Goal: Communication & Community: Share content

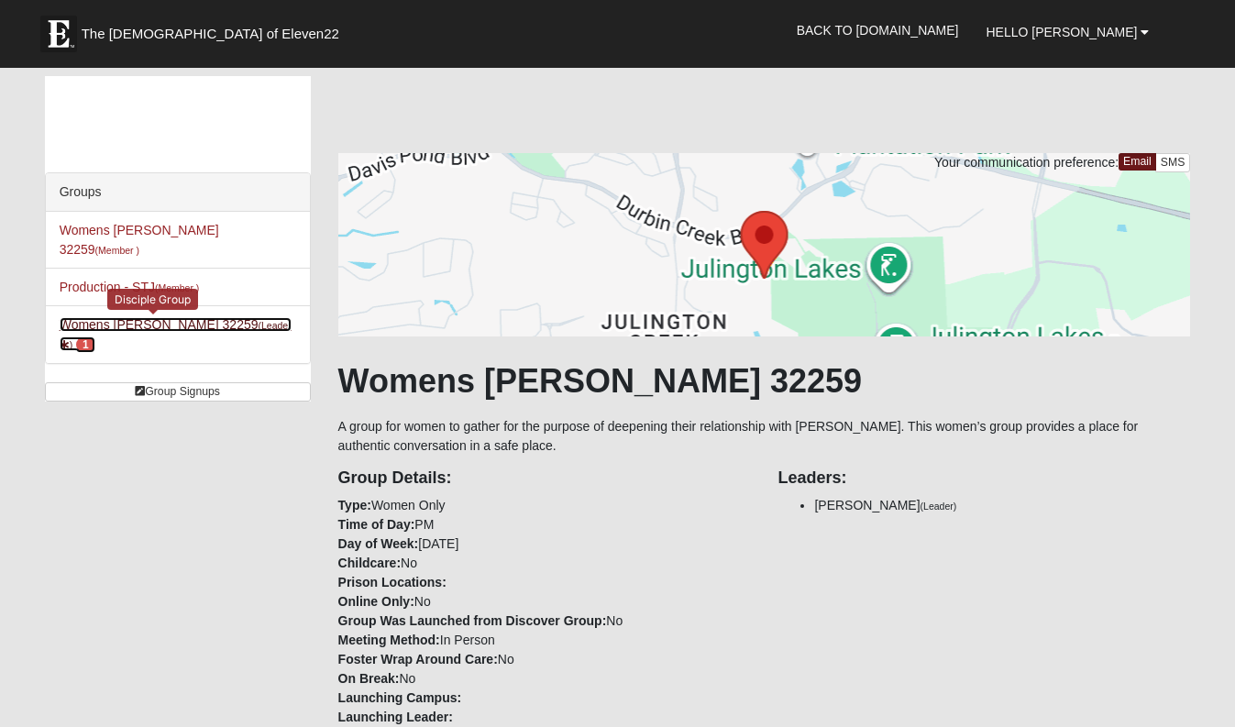
click at [137, 317] on link "Womens [PERSON_NAME] 32259 (Leader ) 1" at bounding box center [176, 334] width 232 height 34
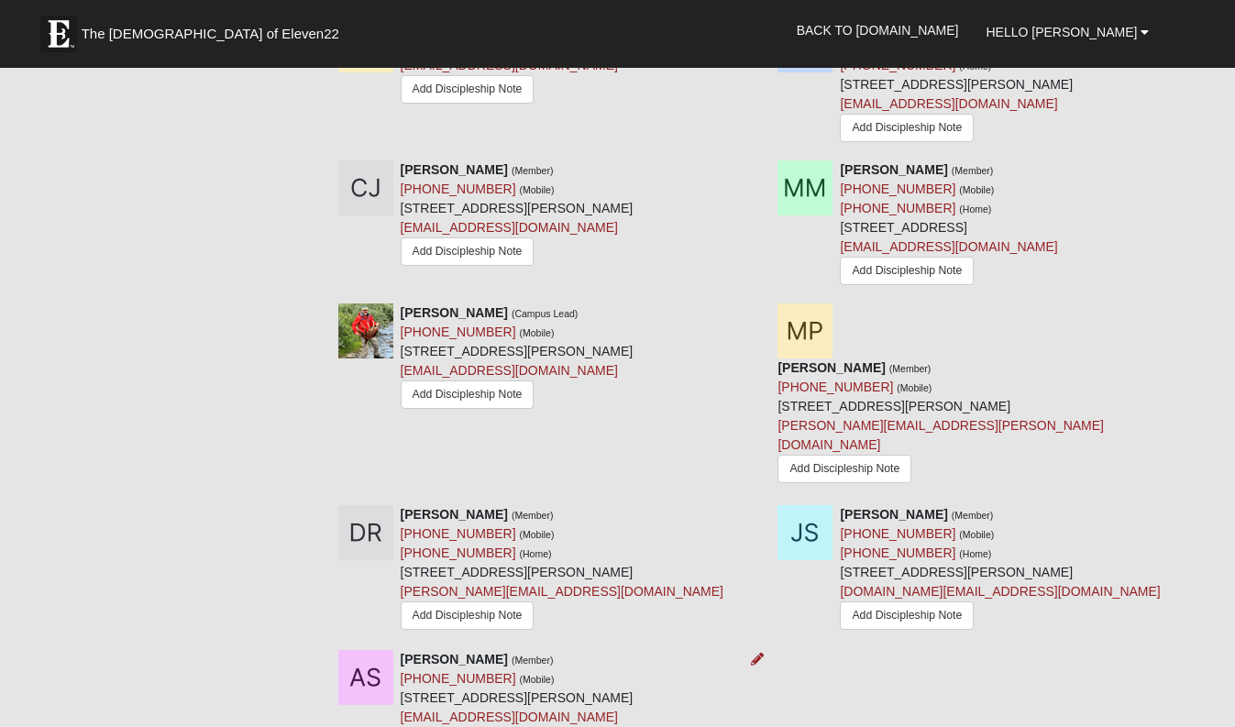
scroll to position [1283, 0]
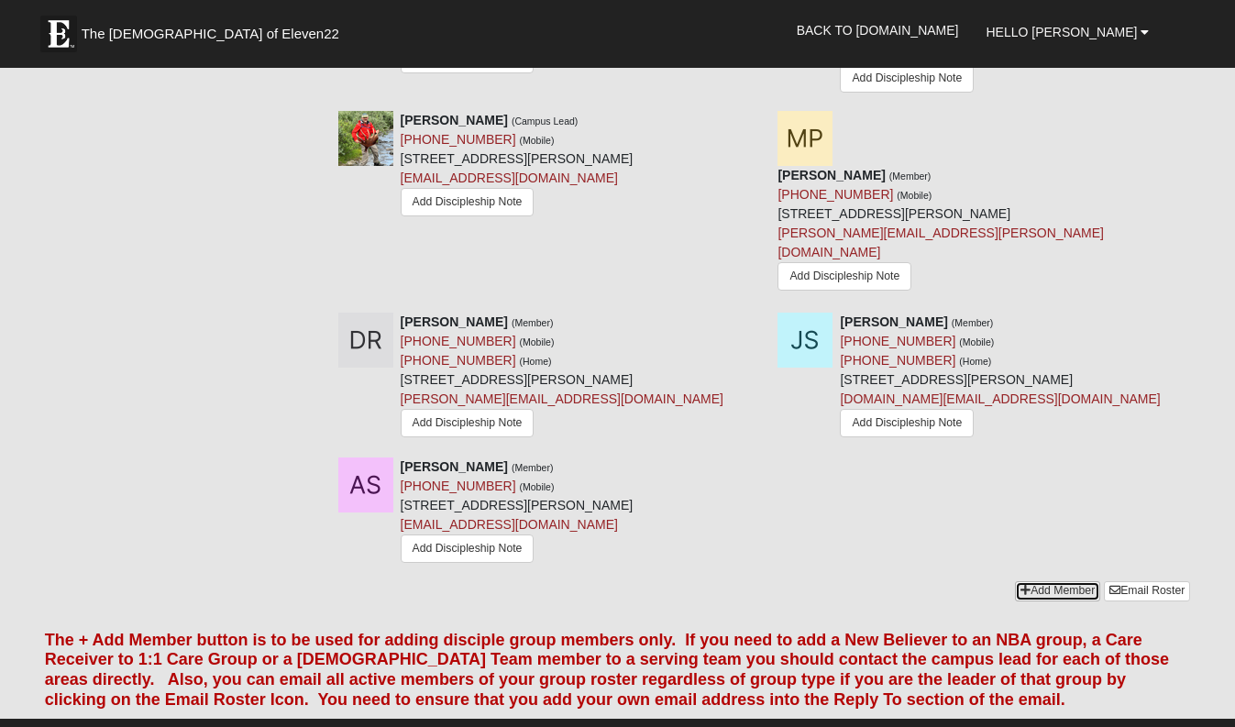
click at [1054, 581] on link "Add Member" at bounding box center [1057, 590] width 85 height 19
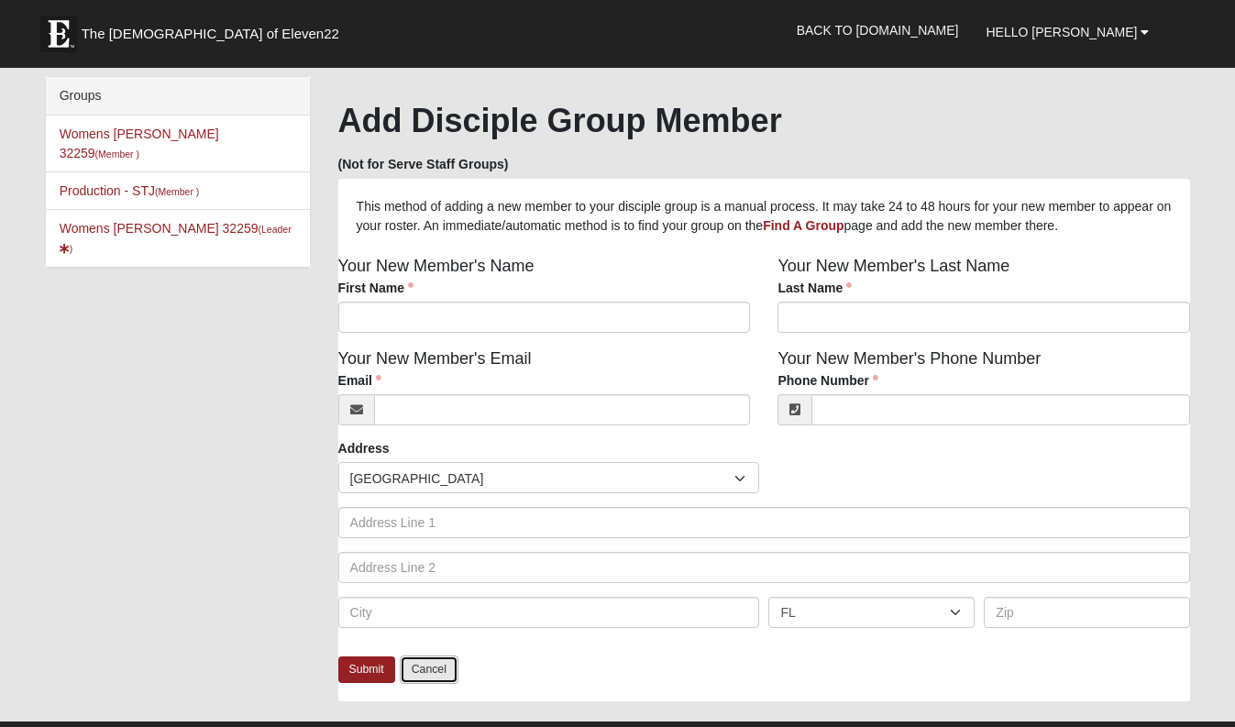
click at [442, 669] on link "Cancel" at bounding box center [429, 669] width 59 height 28
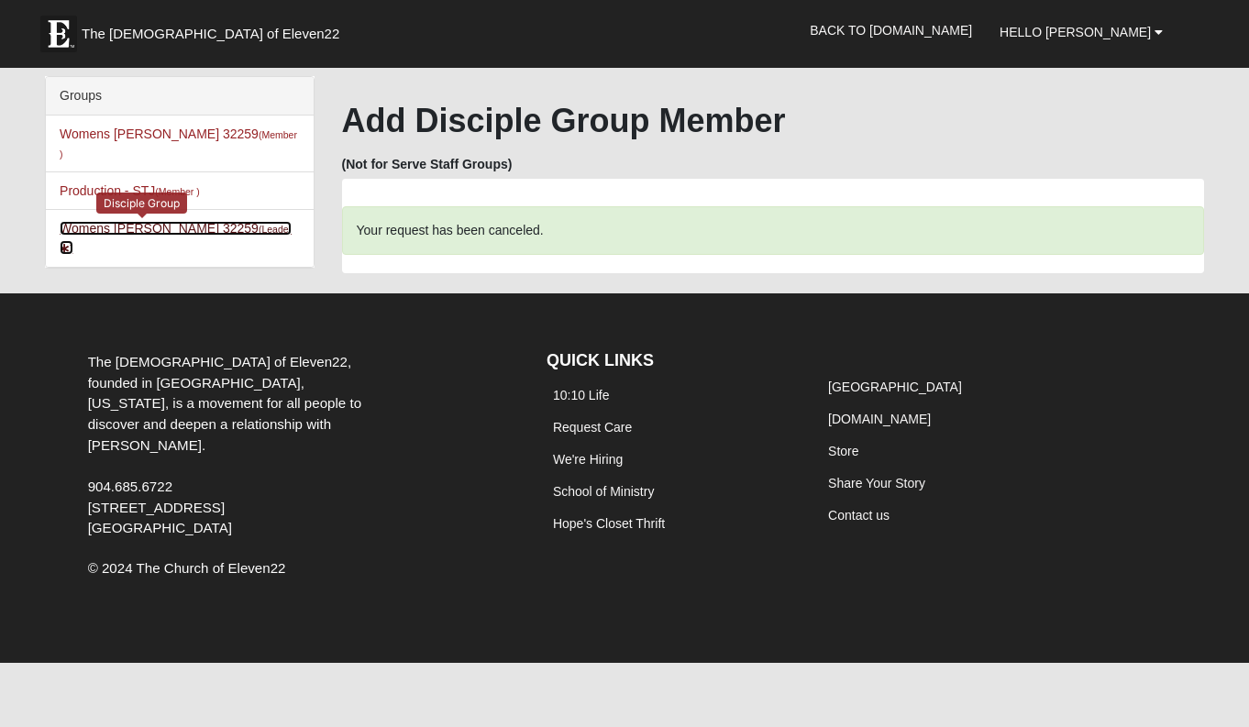
click at [120, 221] on link "Womens Iliff 32259 (Leader )" at bounding box center [176, 238] width 232 height 34
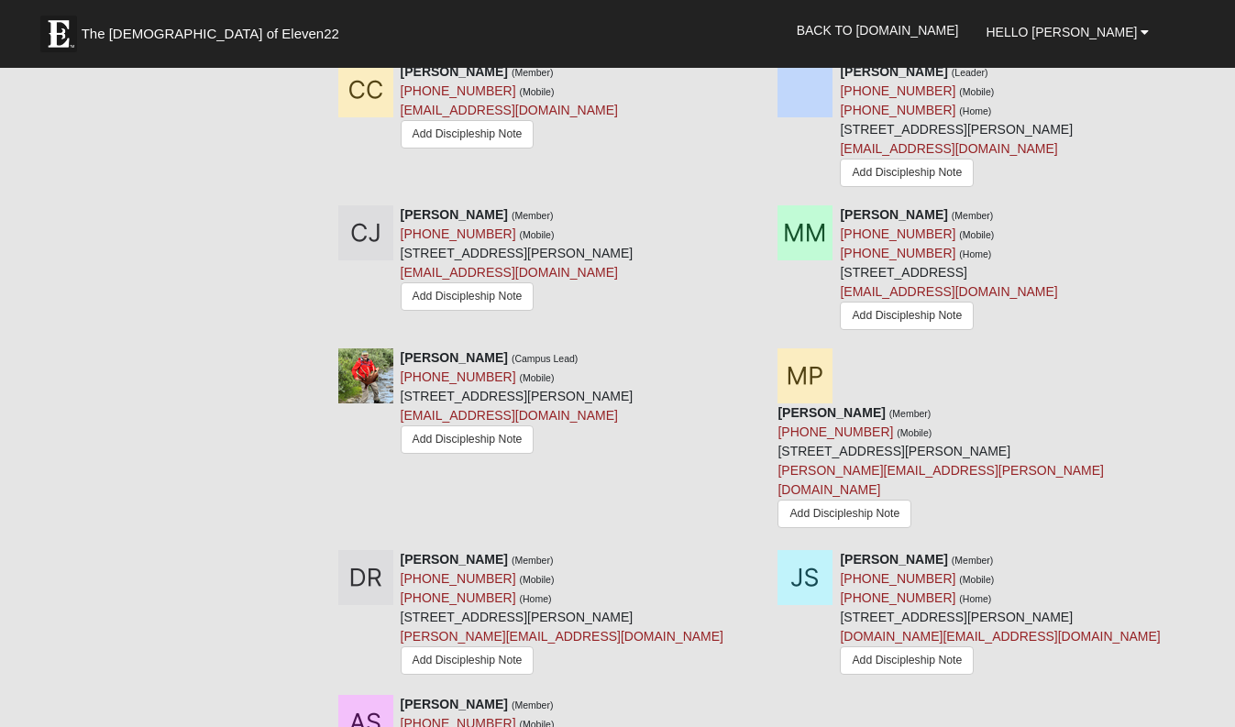
scroll to position [1241, 0]
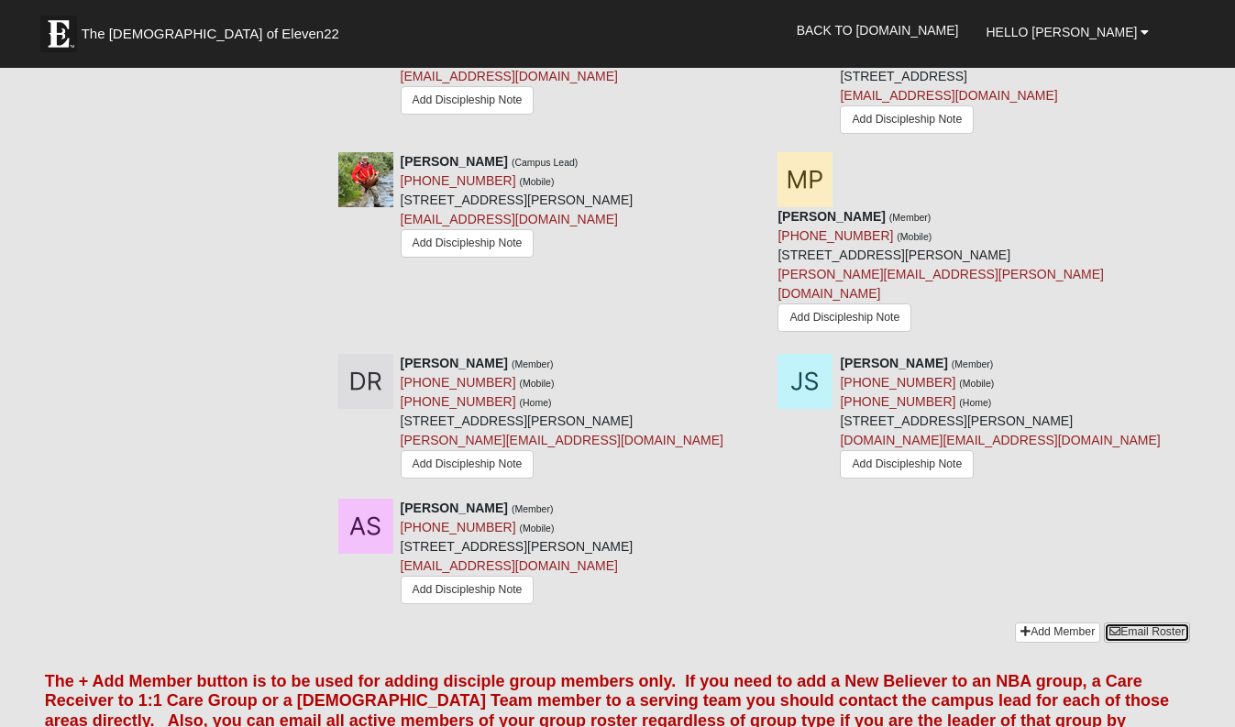
click at [1145, 622] on link "Email Roster" at bounding box center [1147, 631] width 86 height 19
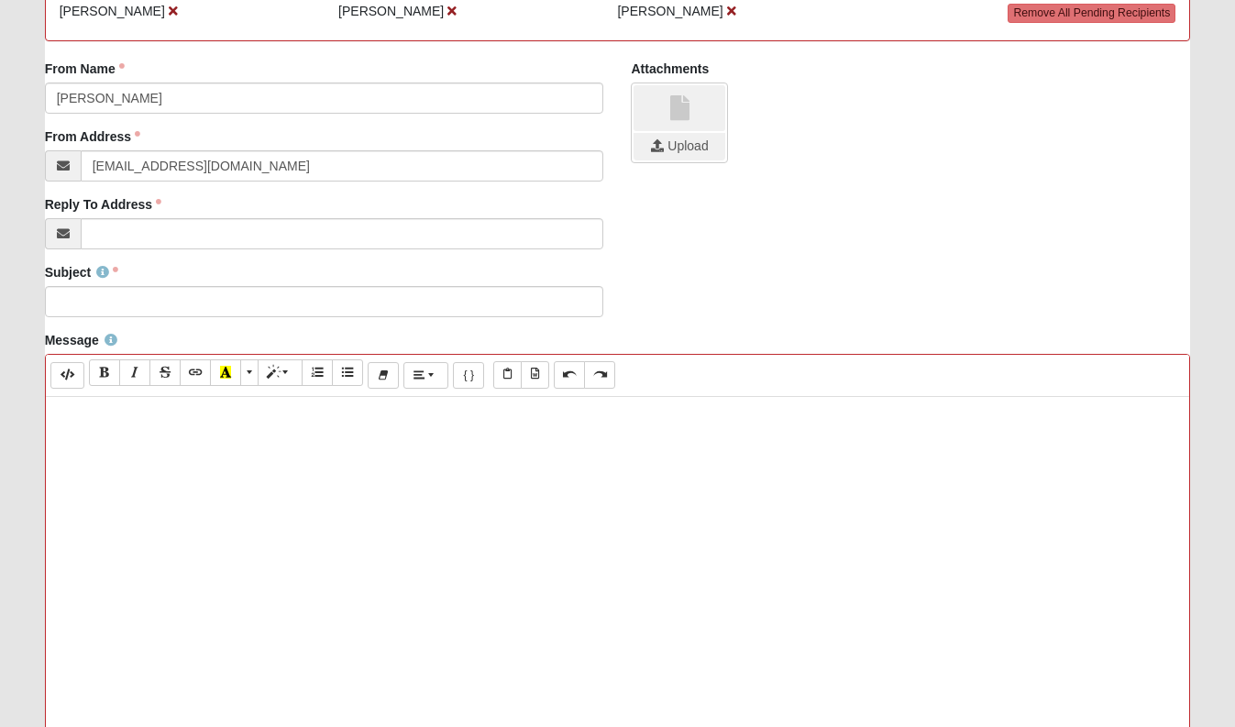
scroll to position [319, 0]
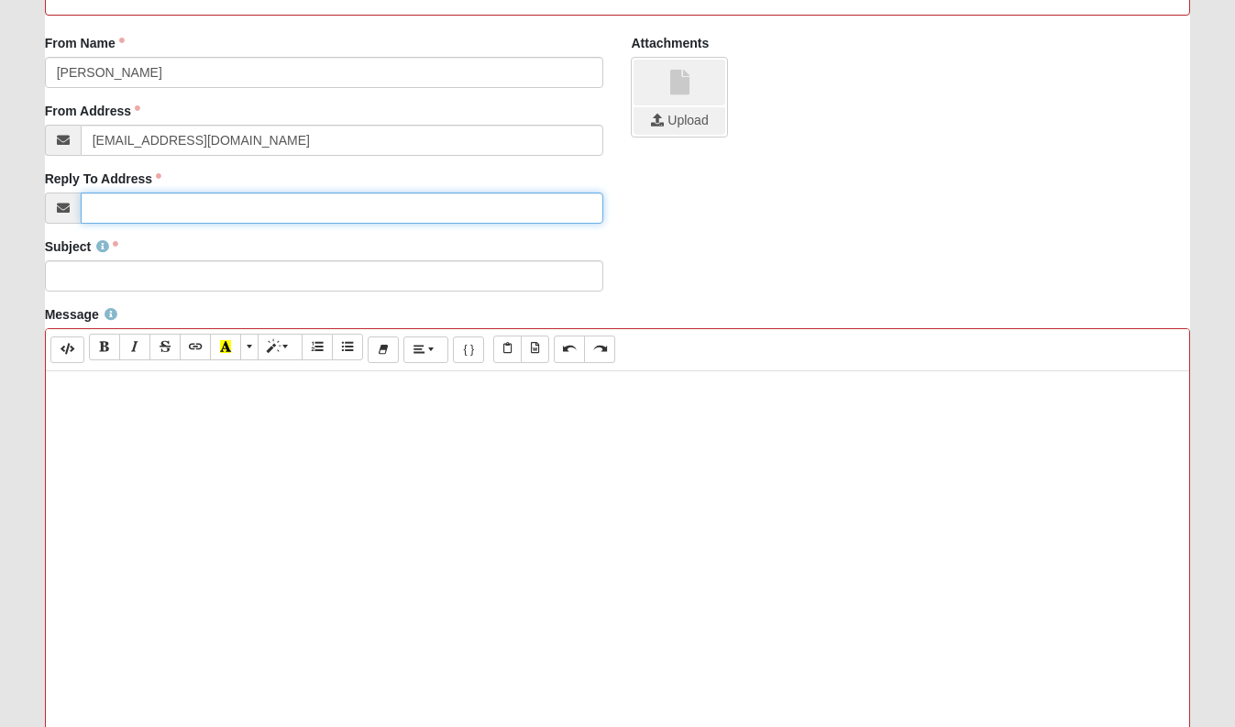
click at [127, 214] on input "Reply To Address" at bounding box center [342, 208] width 523 height 31
type input "[EMAIL_ADDRESS][DOMAIN_NAME]"
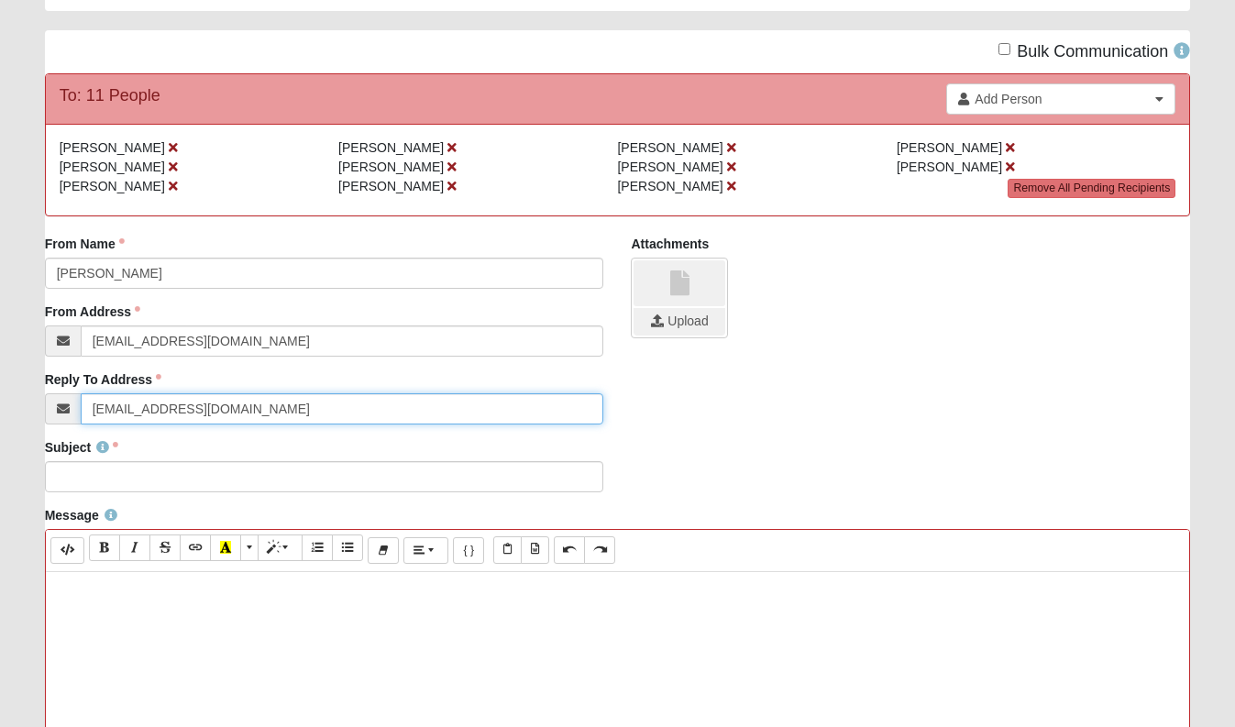
scroll to position [0, 0]
